Goal: Task Accomplishment & Management: Use online tool/utility

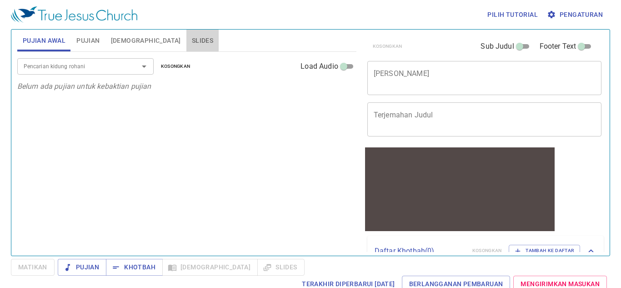
click at [192, 40] on span "Slides" at bounding box center [202, 40] width 21 height 11
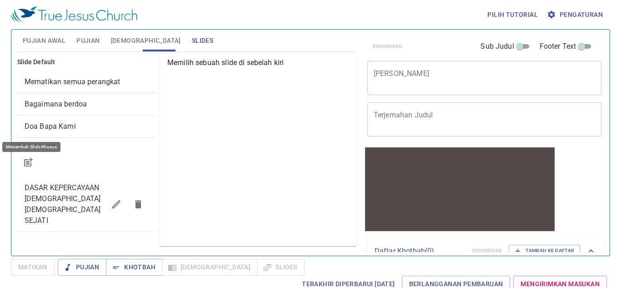
click at [29, 152] on button "button" at bounding box center [28, 162] width 22 height 22
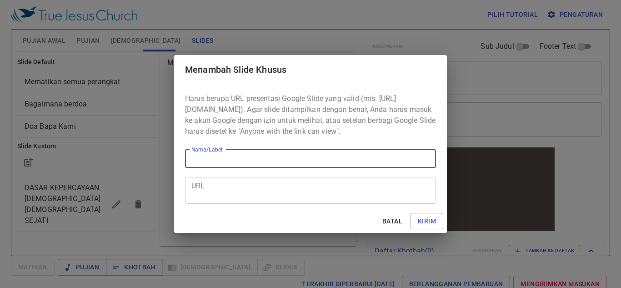
click at [261, 191] on textarea "URL" at bounding box center [310, 189] width 238 height 17
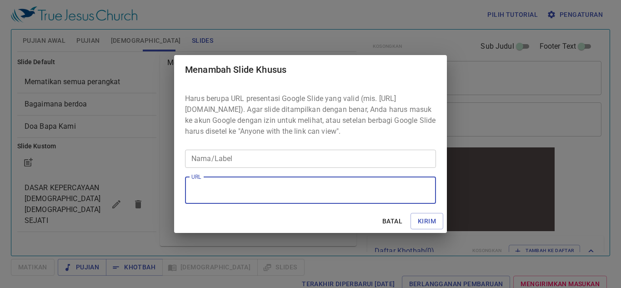
paste textarea "https://docs.google.com/presentation/d/1qlFzU3j4bVnawR0qbtVa2eQ0fRmrWmEg/edit?s…"
type textarea "https://docs.google.com/presentation/d/1qlFzU3j4bVnawR0qbtVa2eQ0fRmrWmEg/edit?s…"
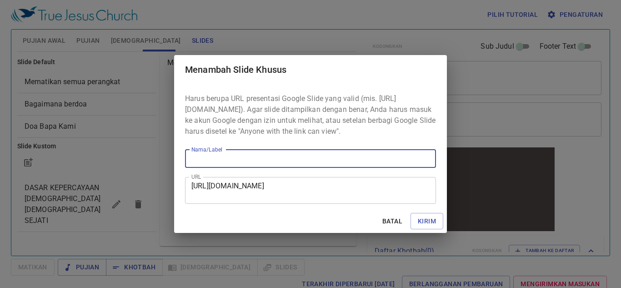
click at [272, 160] on input "Nama/Label" at bounding box center [310, 159] width 251 height 18
type input "kotbah"
click at [426, 223] on span "Kirim" at bounding box center [427, 221] width 18 height 11
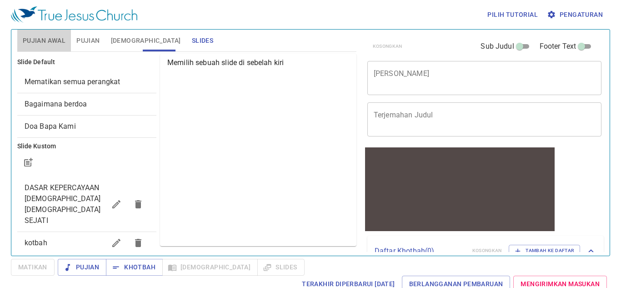
click at [50, 41] on span "Pujian Awal" at bounding box center [44, 40] width 43 height 11
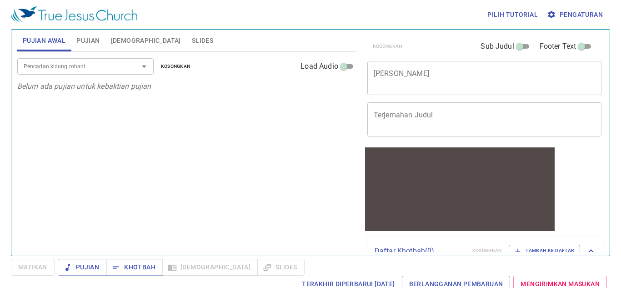
click at [89, 42] on span "Pujian" at bounding box center [87, 40] width 23 height 11
click at [192, 35] on span "Slides" at bounding box center [202, 40] width 21 height 11
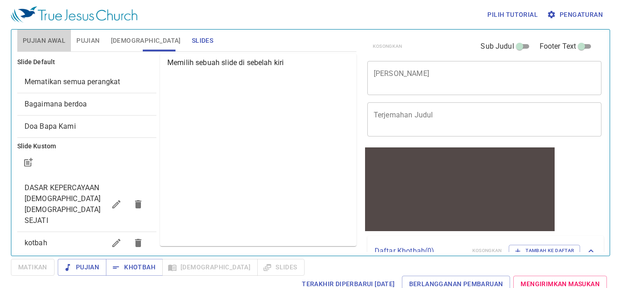
click at [36, 34] on button "Pujian Awal" at bounding box center [44, 41] width 54 height 22
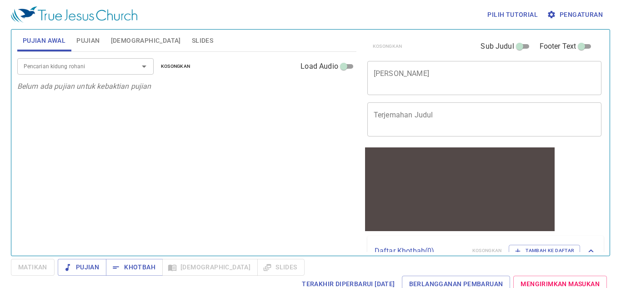
click at [475, 84] on textarea "[PERSON_NAME]" at bounding box center [485, 77] width 222 height 17
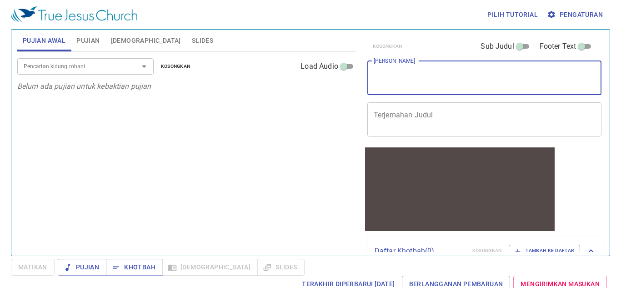
paste textarea "https://docs.google.com/presentation/d/1qlFzU3j4bVnawR0qbtVa2eQ0fRmrWmEg/edit?s…"
type textarea "https://docs.google.com/presentation/d/1qlFzU3j4bVnawR0qbtVa2eQ0fRmrWmEg/edit?s…"
click at [542, 86] on div "https://docs.google.com/presentation/d/1qlFzU3j4bVnawR0qbtVa2eQ0fRmrWmEg/edit?s…" at bounding box center [484, 78] width 235 height 34
paste textarea "Teladan dari [DATE][PERSON_NAME]"
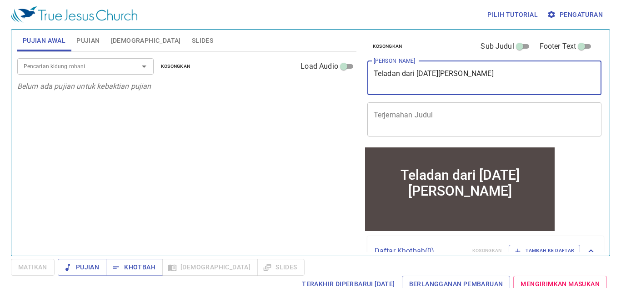
type textarea "Teladan dari [DATE][PERSON_NAME]"
click at [470, 125] on textarea "Terjemahan Judul" at bounding box center [485, 118] width 222 height 17
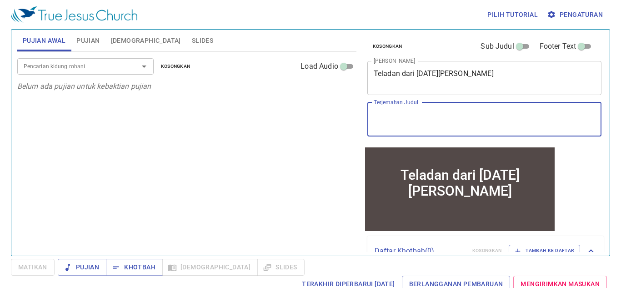
paste textarea "The Example of King [PERSON_NAME]"
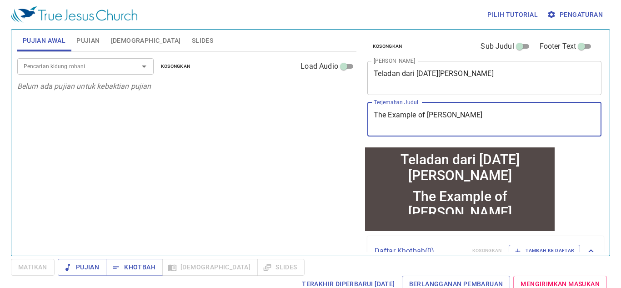
type textarea "The Example of King [PERSON_NAME]"
click at [87, 44] on span "Pujian" at bounding box center [87, 40] width 23 height 11
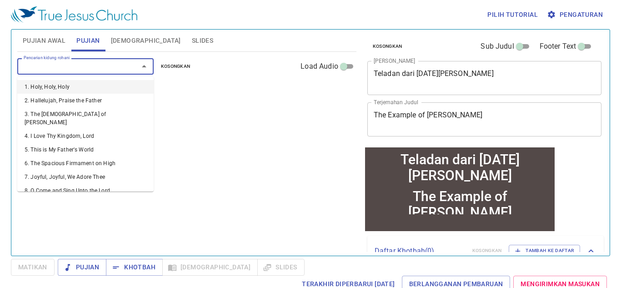
click at [70, 66] on input "Pencarian kidung rohani" at bounding box center [72, 66] width 104 height 10
paste input "333"
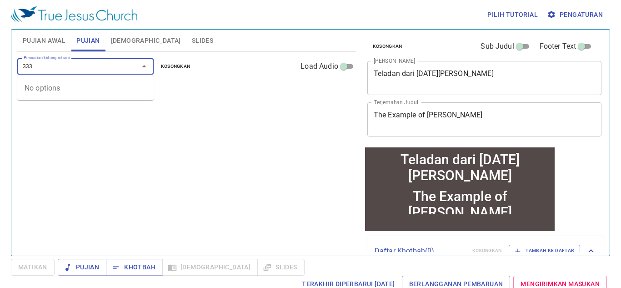
type input "333"
click at [120, 88] on li "333. Safely Through Another Week" at bounding box center [85, 87] width 136 height 14
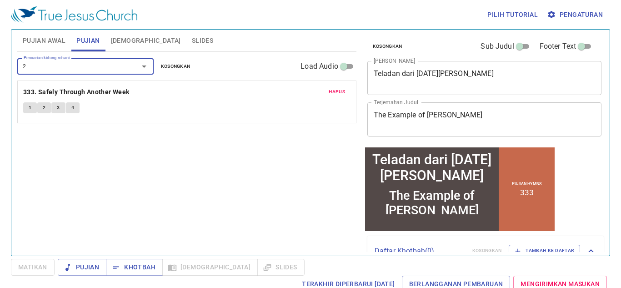
type input "23"
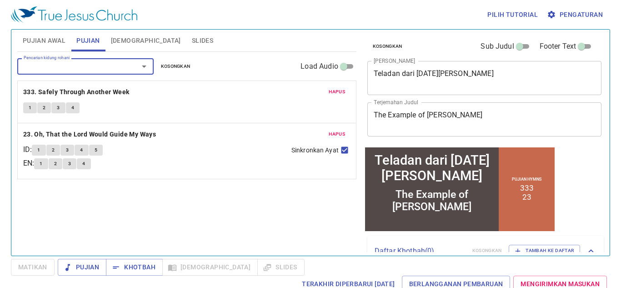
click at [118, 42] on span "[DEMOGRAPHIC_DATA]" at bounding box center [146, 40] width 70 height 11
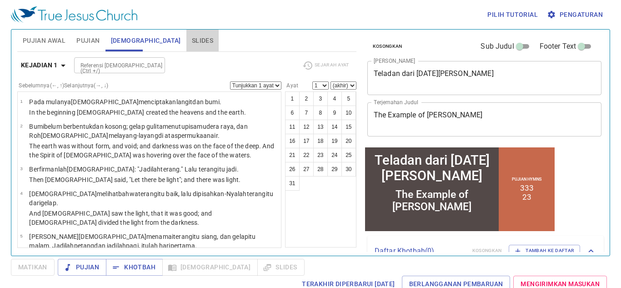
click at [192, 39] on span "Slides" at bounding box center [202, 40] width 21 height 11
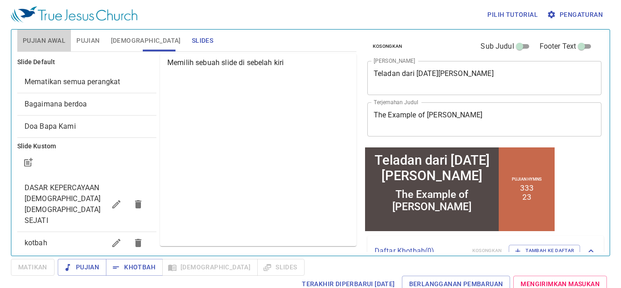
click at [58, 33] on button "Pujian Awal" at bounding box center [44, 41] width 54 height 22
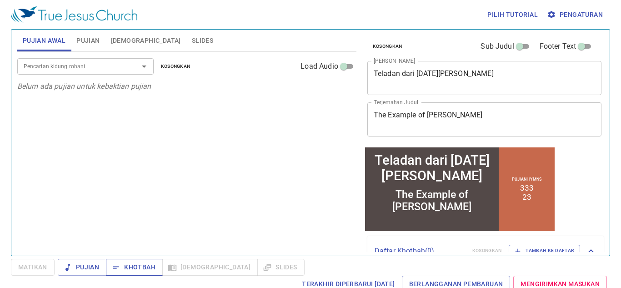
click at [147, 269] on span "Khotbah" at bounding box center [134, 266] width 42 height 11
click at [184, 99] on div "Pencarian kidung rohani Pencarian kidung rohani Kosongkan Load Audio Belum ada …" at bounding box center [186, 150] width 339 height 196
click at [112, 68] on input "Pencarian kidung rohani" at bounding box center [72, 66] width 104 height 10
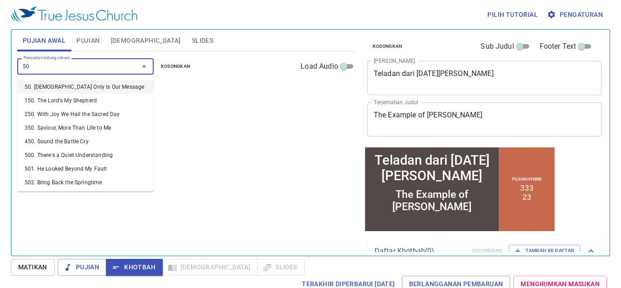
type input "501"
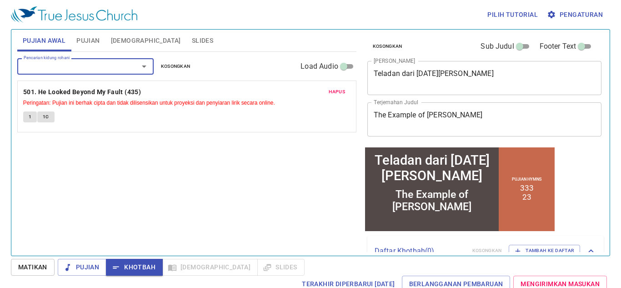
click at [336, 95] on span "Hapus" at bounding box center [337, 92] width 16 height 8
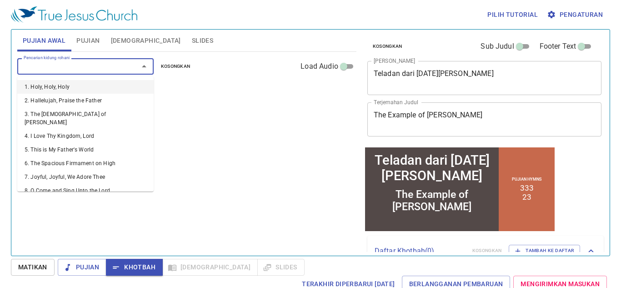
click at [110, 68] on input "Pencarian kidung rohani" at bounding box center [72, 66] width 104 height 10
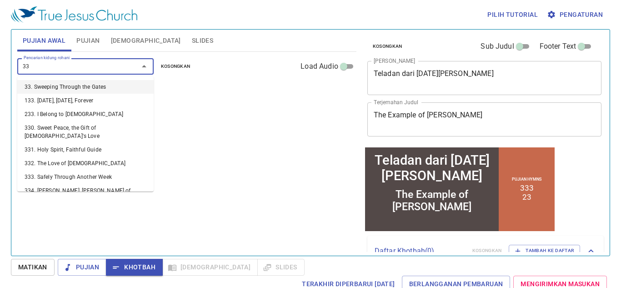
type input "337"
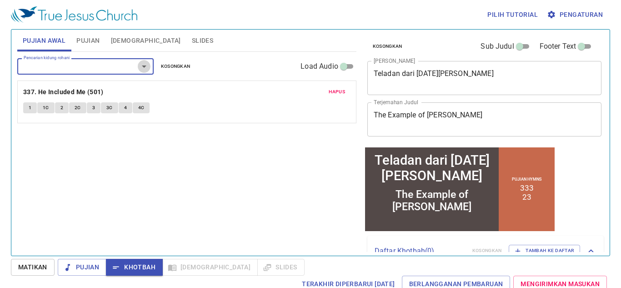
click at [139, 70] on icon "Open" at bounding box center [144, 66] width 11 height 11
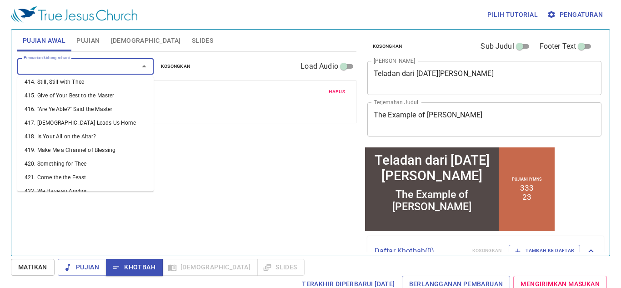
scroll to position [5950, 0]
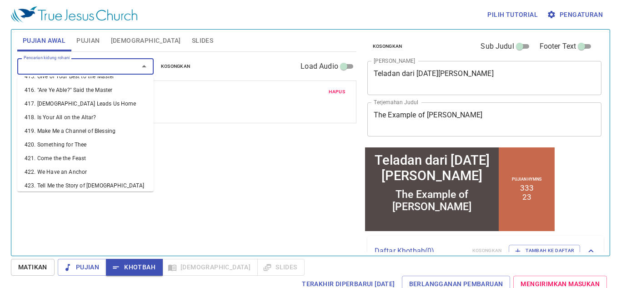
click at [282, 189] on div "Pencarian kidung rohani Pencarian kidung rohani Kosongkan Load Audio Hapus 337.…" at bounding box center [186, 150] width 339 height 196
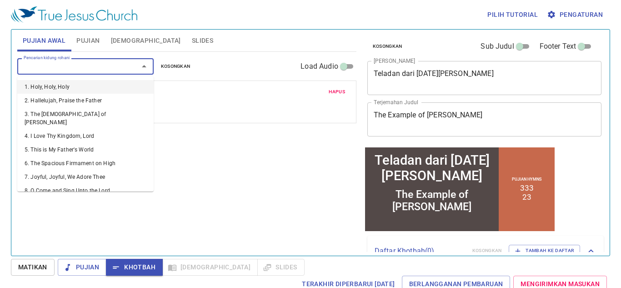
click at [121, 66] on input "Pencarian kidung rohani" at bounding box center [72, 66] width 104 height 10
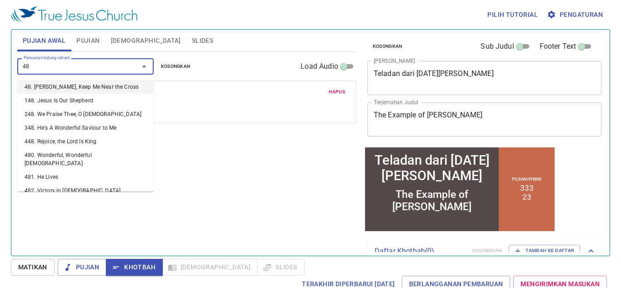
type input "489"
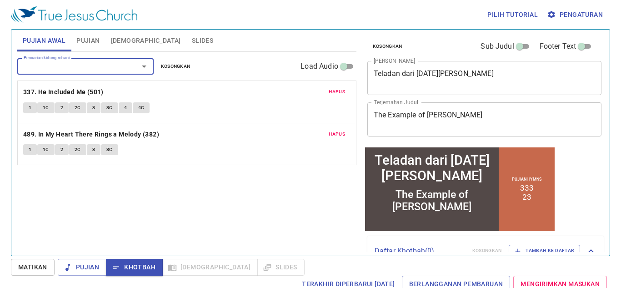
click at [31, 152] on button "1" at bounding box center [30, 149] width 14 height 11
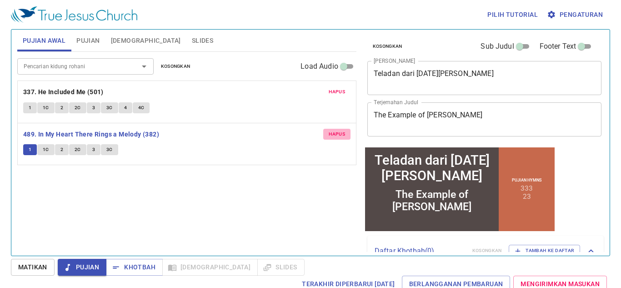
drag, startPoint x: 337, startPoint y: 134, endPoint x: 315, endPoint y: 126, distance: 23.4
click at [337, 134] on span "Hapus" at bounding box center [337, 134] width 16 height 8
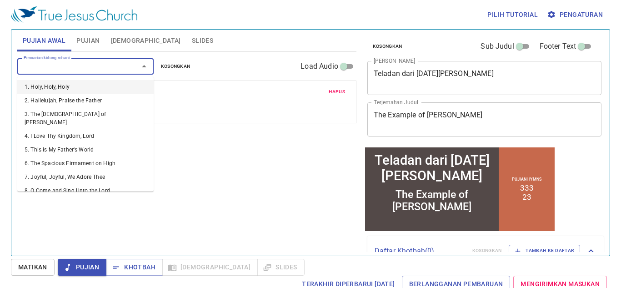
click at [83, 66] on input "Pencarian kidung rohani" at bounding box center [72, 66] width 104 height 10
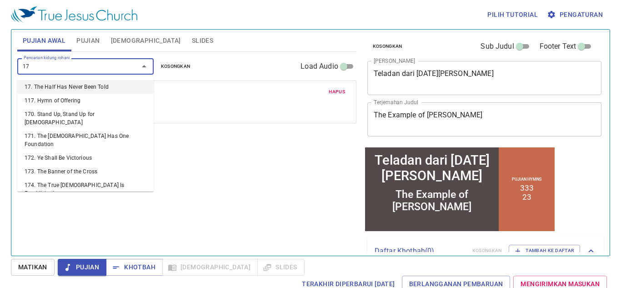
type input "179"
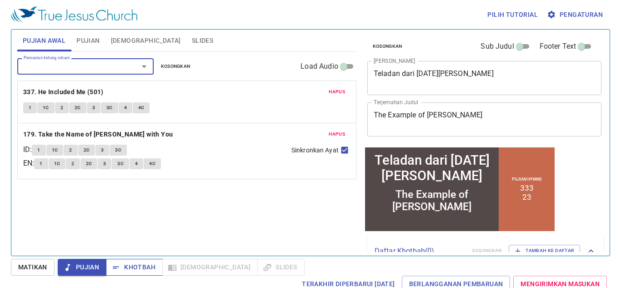
click at [159, 265] on button "Khotbah" at bounding box center [134, 267] width 57 height 17
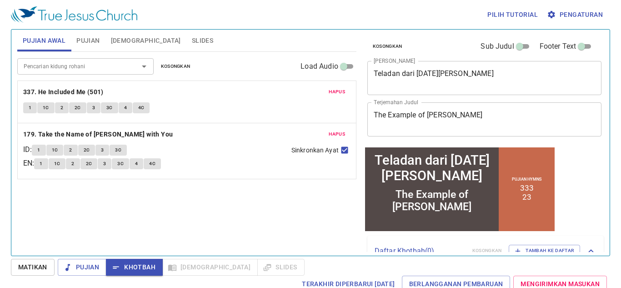
click at [247, 273] on div "Pujian Khotbah Alkitab Slides" at bounding box center [181, 267] width 247 height 17
click at [235, 263] on div "Pujian Khotbah Alkitab Slides" at bounding box center [181, 267] width 247 height 17
click at [234, 266] on div "Pujian Khotbah Alkitab Slides" at bounding box center [181, 267] width 247 height 17
click at [192, 40] on span "Slides" at bounding box center [202, 40] width 21 height 11
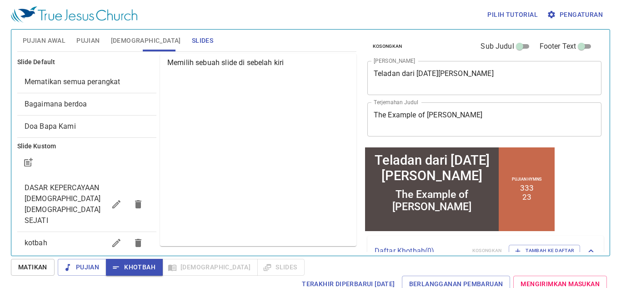
click at [85, 100] on span "Bagaimana berdoa" at bounding box center [56, 104] width 62 height 9
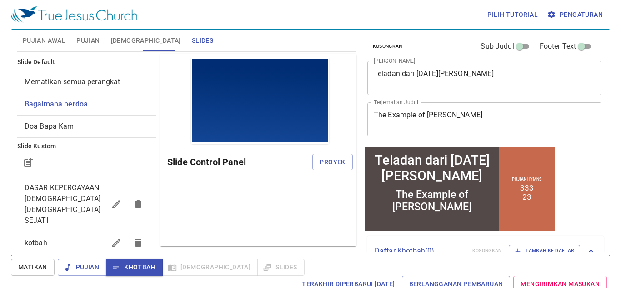
scroll to position [0, 0]
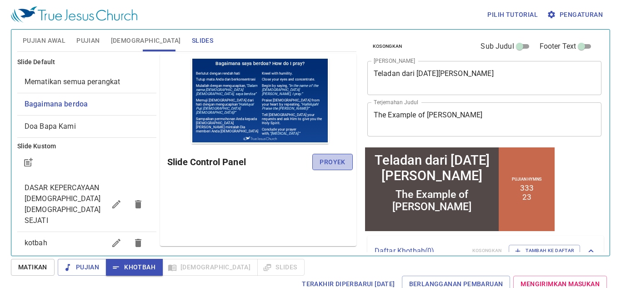
click at [344, 165] on span "Proyek" at bounding box center [332, 161] width 25 height 11
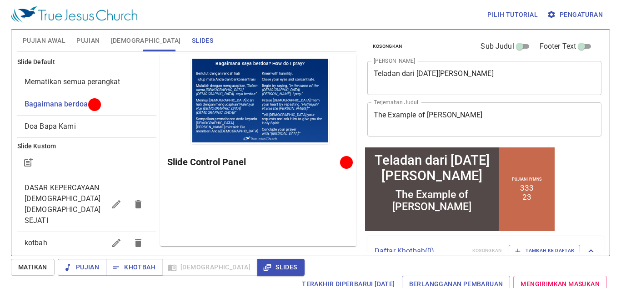
click at [377, 116] on textarea "The Example of King Josiah" at bounding box center [485, 118] width 222 height 17
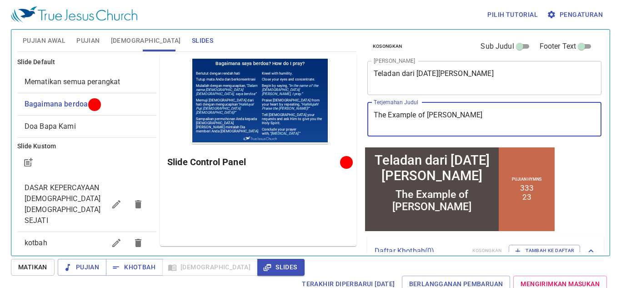
drag, startPoint x: 377, startPoint y: 116, endPoint x: 471, endPoint y: 116, distance: 93.7
click at [470, 116] on textarea "The Example of King Josiah" at bounding box center [485, 118] width 222 height 17
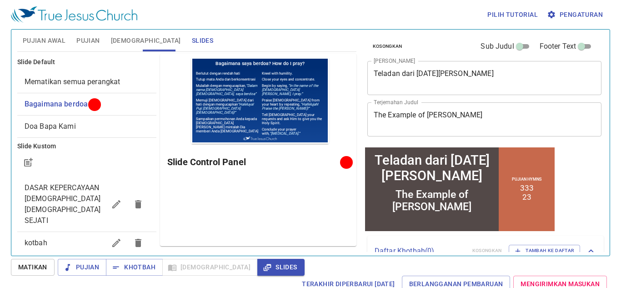
click at [262, 198] on div "Pratinjau Slide Control Panel" at bounding box center [258, 150] width 196 height 192
click at [68, 40] on button "Pujian Awal" at bounding box center [44, 41] width 54 height 22
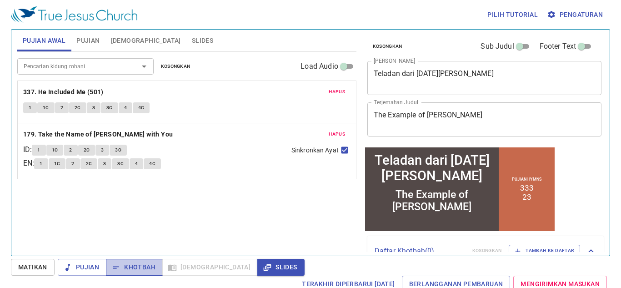
click at [129, 270] on span "Khotbah" at bounding box center [134, 266] width 42 height 11
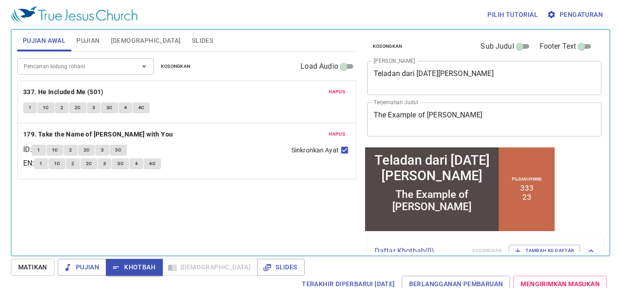
click at [178, 68] on span "Kosongkan" at bounding box center [176, 66] width 30 height 8
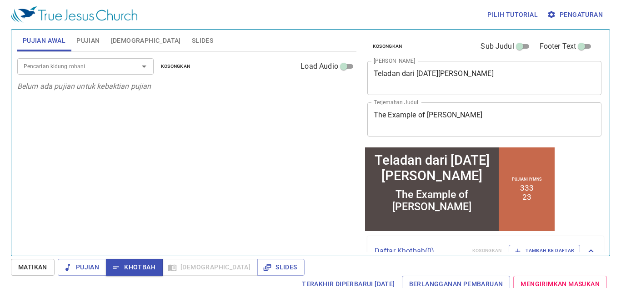
click at [122, 68] on input "Pencarian kidung rohani" at bounding box center [72, 66] width 104 height 10
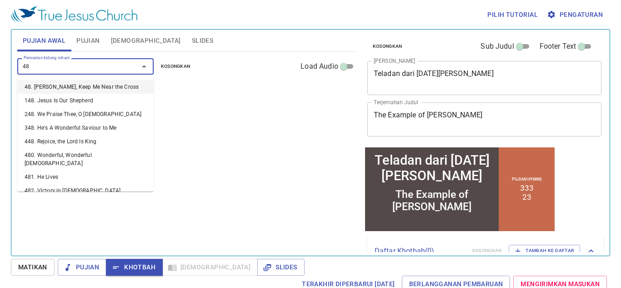
type input "489"
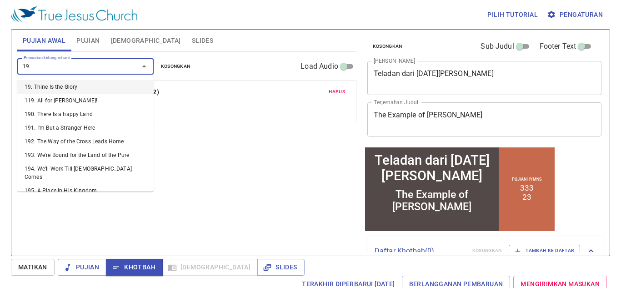
type input "197"
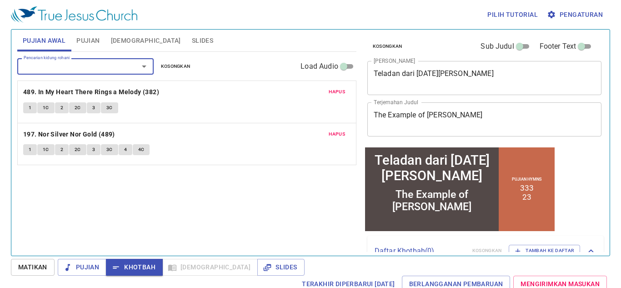
click at [30, 146] on div "Hapus 489. In My Heart There Rings a Melody (382) 1 1C 2 2C 3 3C Hapus 197. Nor…" at bounding box center [186, 122] width 339 height 85
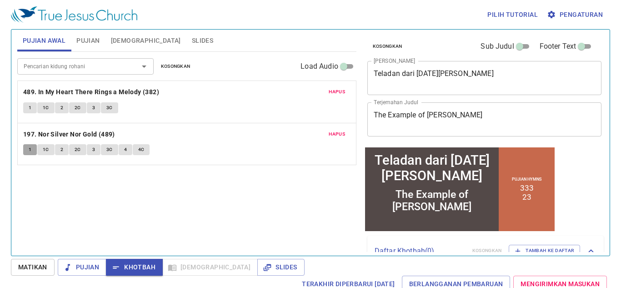
click at [31, 147] on span "1" at bounding box center [30, 150] width 3 height 8
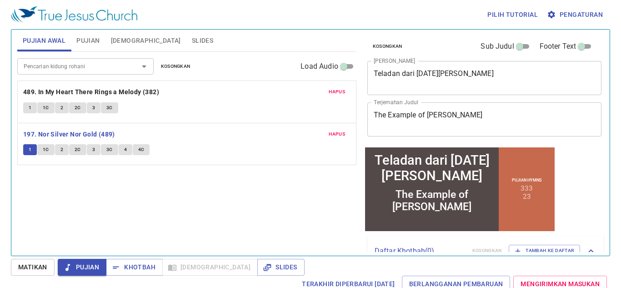
click at [337, 94] on span "Hapus" at bounding box center [337, 92] width 16 height 8
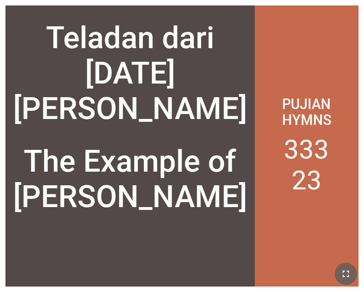
click at [345, 271] on icon "button" at bounding box center [345, 274] width 11 height 11
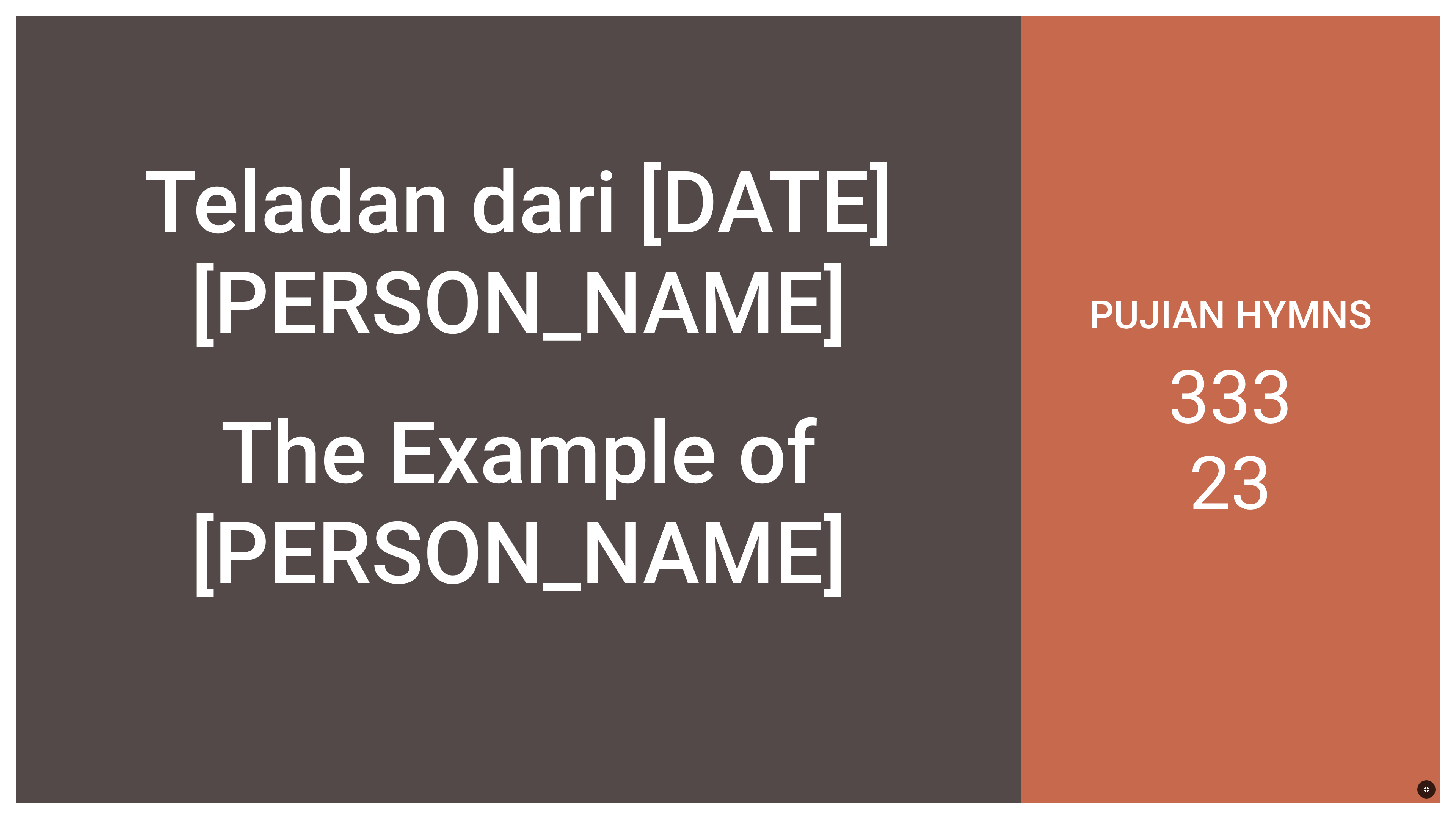
click at [303, 242] on div at bounding box center [728, 789] width 1456 height 59
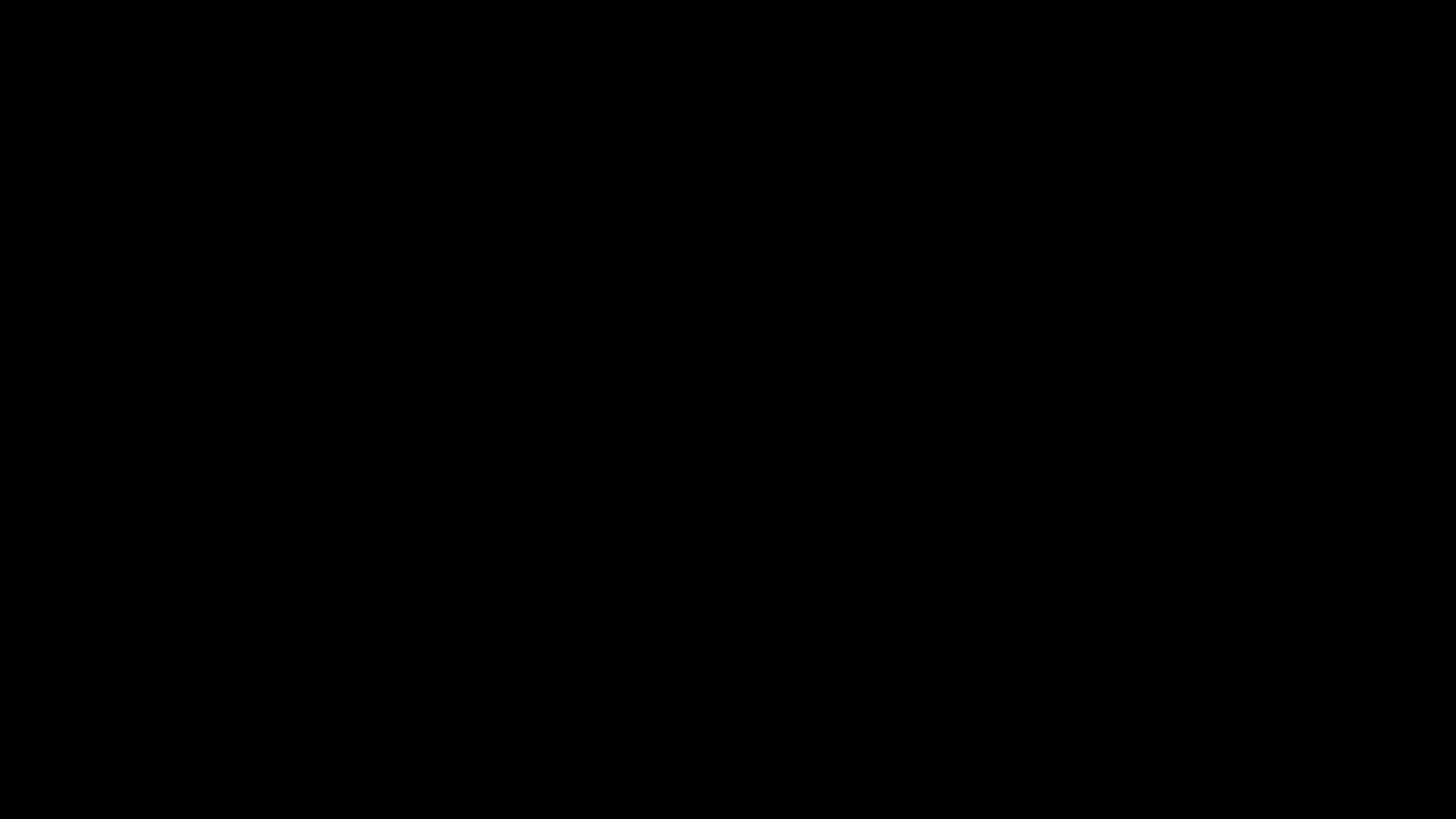
click at [10, 242] on div at bounding box center [728, 410] width 1456 height 819
click at [15, 242] on div at bounding box center [728, 410] width 1456 height 819
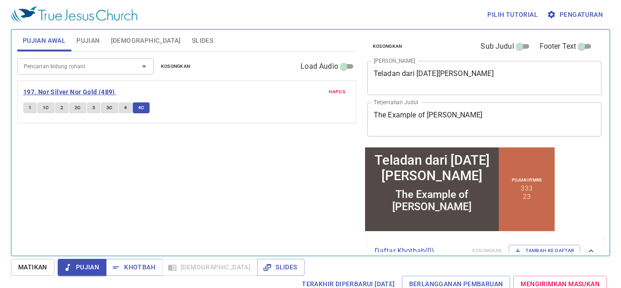
click at [66, 90] on b "197. Nor Silver Nor Gold (489)" at bounding box center [69, 91] width 92 height 11
click at [94, 62] on input "Pencarian kidung rohani" at bounding box center [72, 66] width 104 height 10
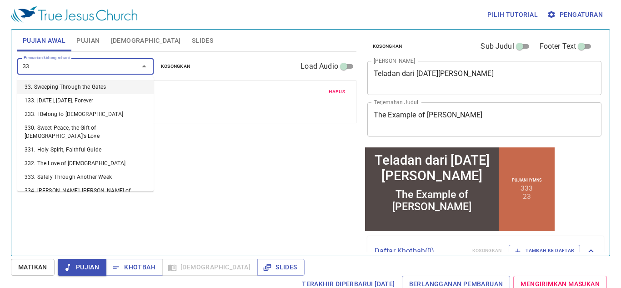
type input "337"
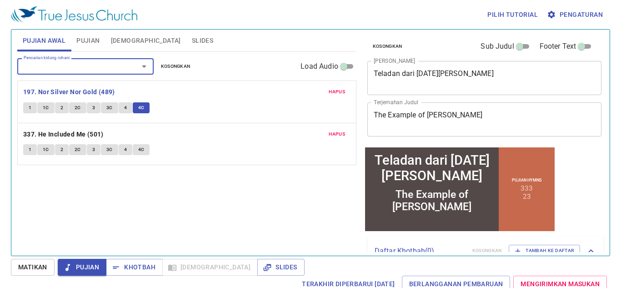
click at [26, 148] on button "1" at bounding box center [30, 149] width 14 height 11
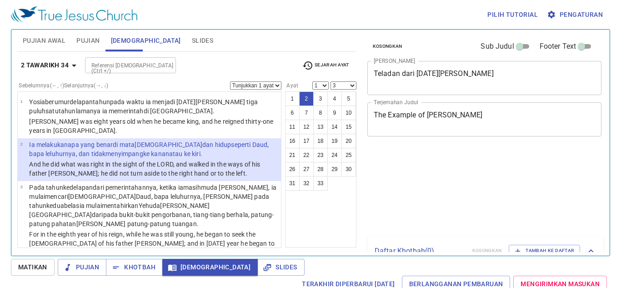
select select "3"
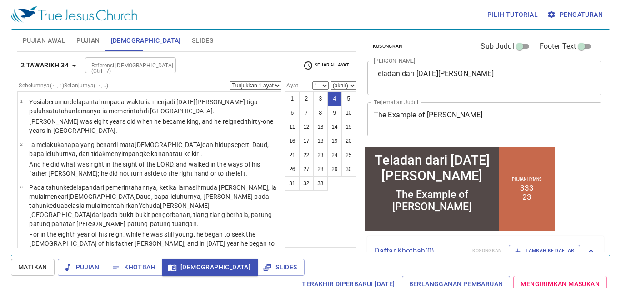
select select "4"
select select
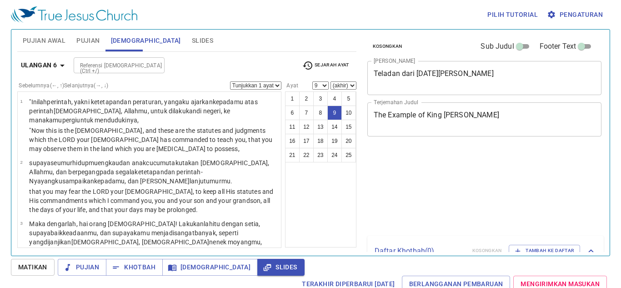
select select "9"
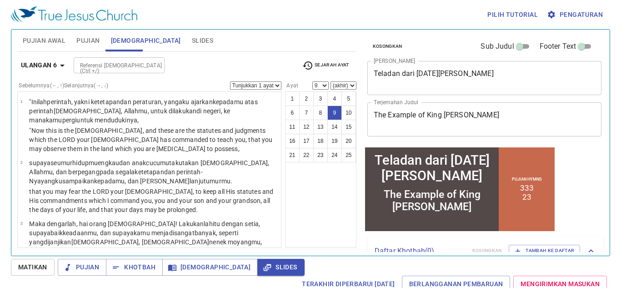
click at [52, 66] on b "Ulangan 6" at bounding box center [39, 65] width 36 height 11
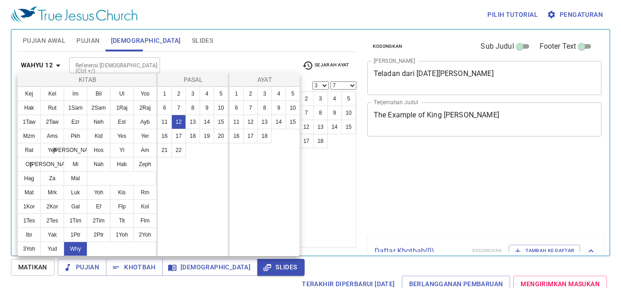
select select "3"
select select "7"
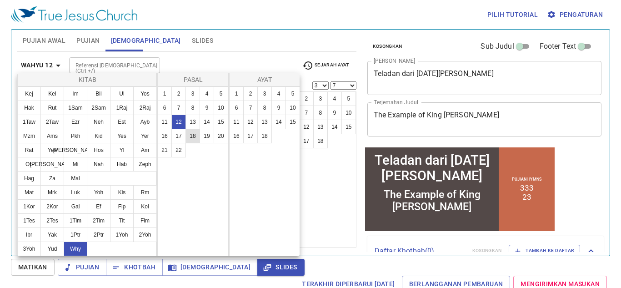
click at [198, 136] on button "18" at bounding box center [193, 136] width 15 height 15
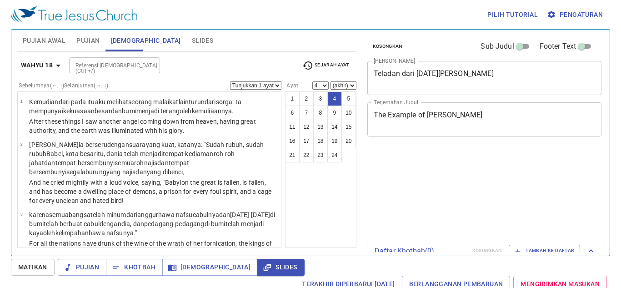
select select "4"
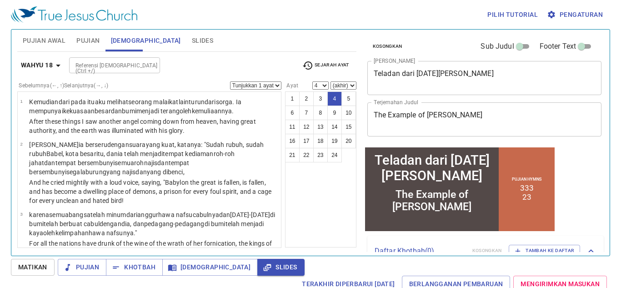
click at [61, 65] on icon "button" at bounding box center [58, 65] width 11 height 11
drag, startPoint x: 61, startPoint y: 65, endPoint x: 245, endPoint y: 58, distance: 184.3
click at [245, 58] on div "Kitab Kej Kel Im Bil Ul Yos Hak Rut 1Sam 2Sam 1Raj 2Raj 1Taw 2Taw Ezr Neh Est A…" at bounding box center [310, 144] width 621 height 288
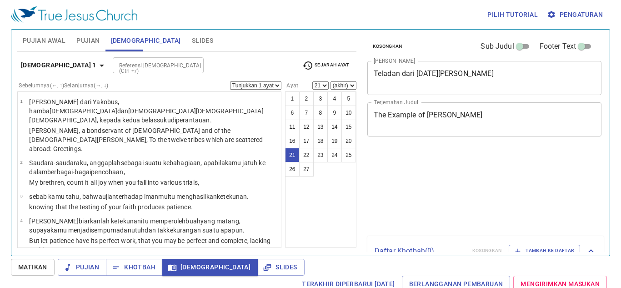
select select "21"
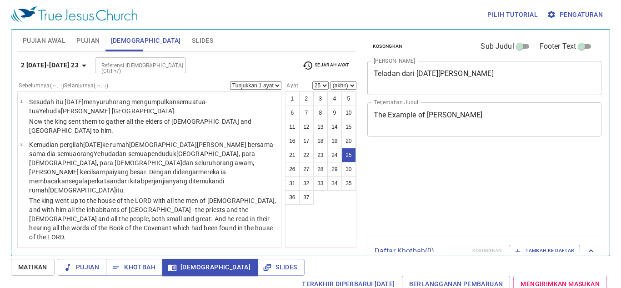
select select "25"
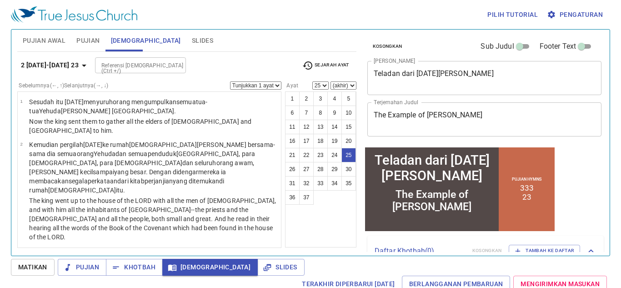
scroll to position [1465, 0]
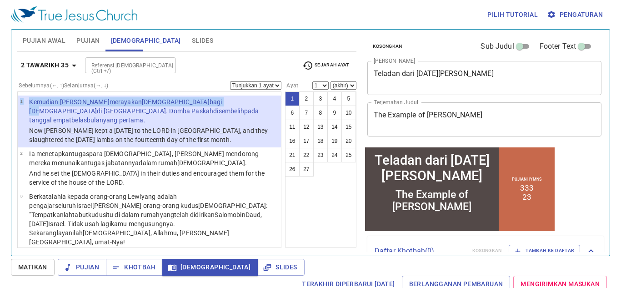
scroll to position [0, 0]
